Goal: Task Accomplishment & Management: Complete application form

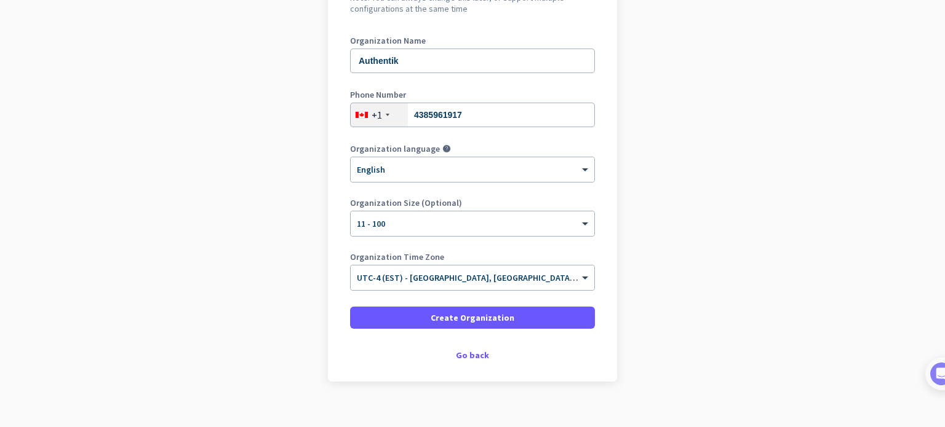
scroll to position [167, 0]
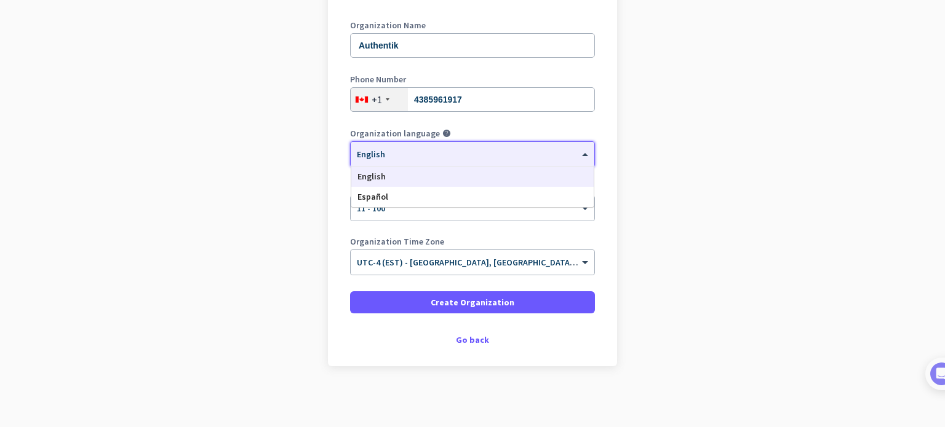
click at [383, 156] on div "× English" at bounding box center [465, 154] width 228 height 10
click at [378, 176] on span "English" at bounding box center [371, 176] width 28 height 11
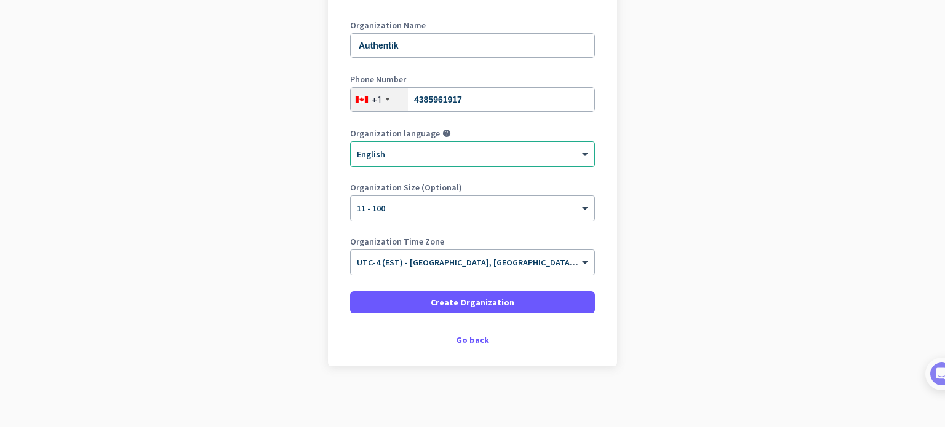
click at [294, 199] on app-onboarding-organization "Create Organization Note: You can always change this later, or support multiple…" at bounding box center [472, 180] width 945 height 496
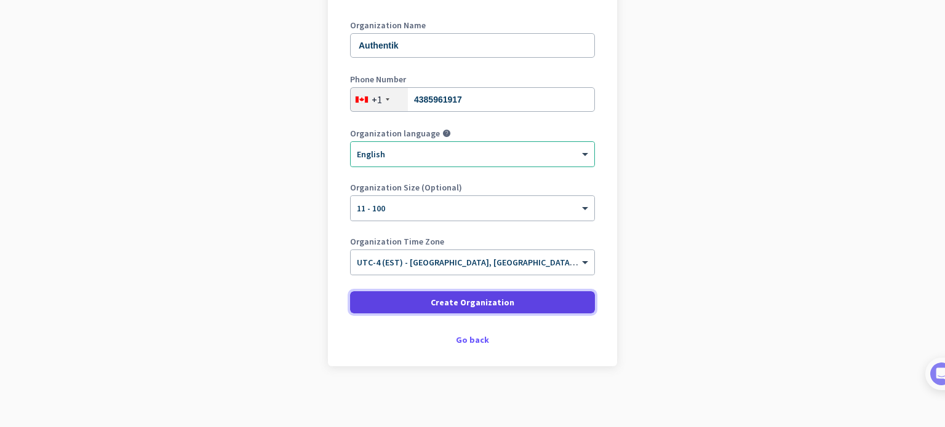
click at [446, 301] on span "Create Organization" at bounding box center [472, 302] width 84 height 12
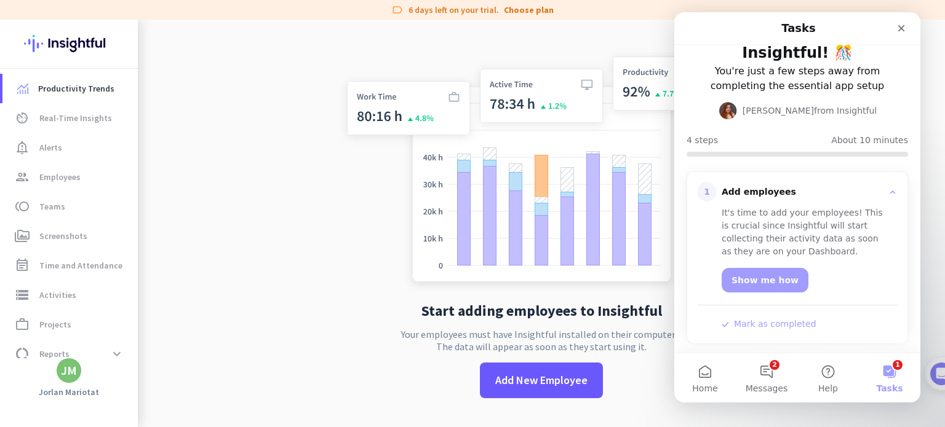
scroll to position [61, 0]
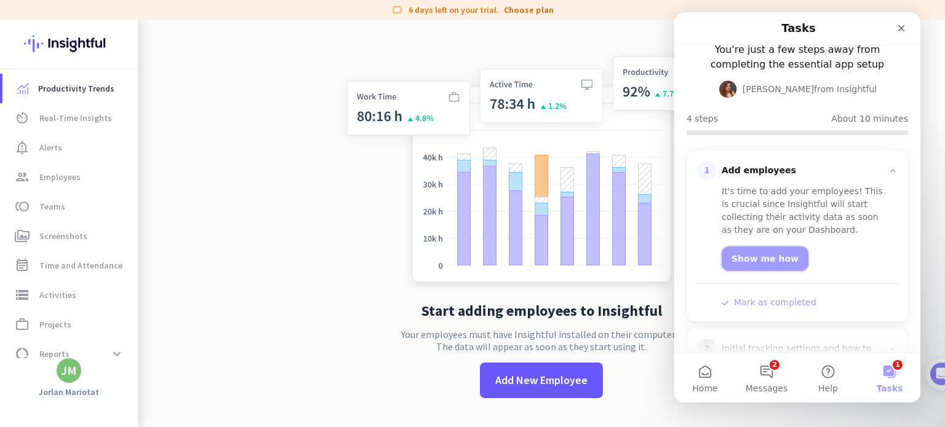
click at [756, 257] on link "Show me how" at bounding box center [764, 259] width 87 height 25
